Goal: Transaction & Acquisition: Purchase product/service

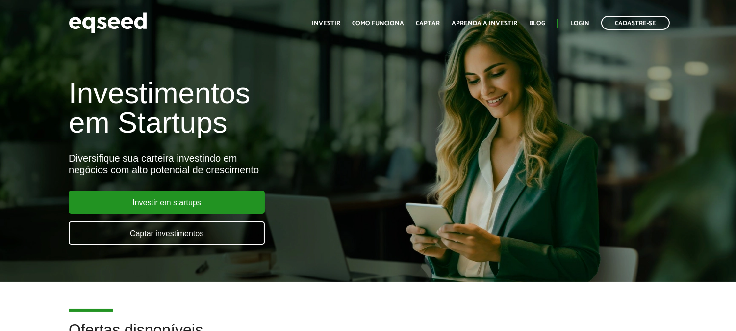
click at [600, 59] on div "Investimentos em Startups Diversifique sua carteira investindo em negócios com …" at bounding box center [368, 155] width 736 height 193
click at [584, 25] on link "Login" at bounding box center [580, 23] width 19 height 6
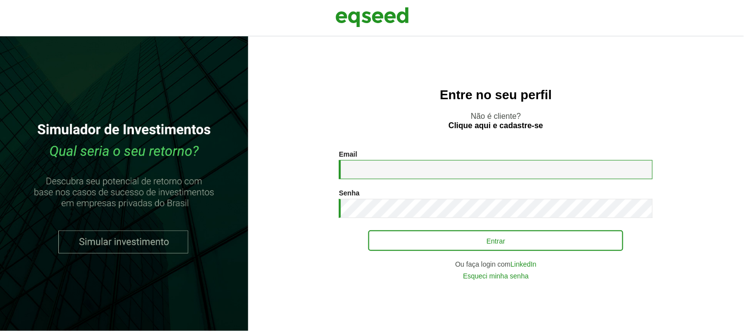
type input "**********"
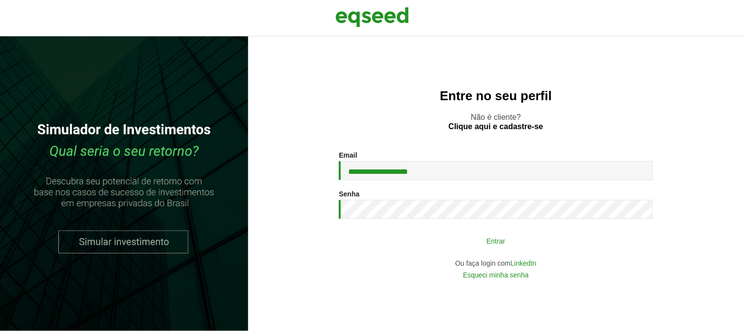
click at [514, 242] on button "Entrar" at bounding box center [495, 240] width 255 height 19
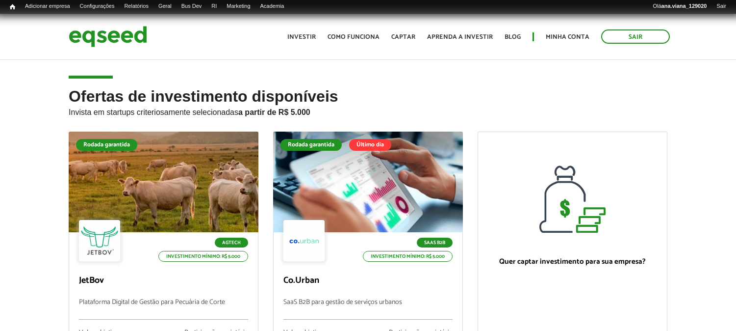
click at [472, 79] on article "Ofertas de investimento disponíveis Invista em startups criteriosamente selecio…" at bounding box center [368, 251] width 736 height 386
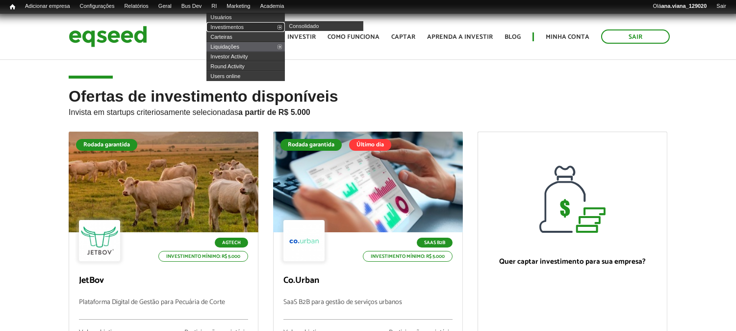
click at [239, 26] on link "Investimentos" at bounding box center [246, 27] width 78 height 10
